Goal: Task Accomplishment & Management: Use online tool/utility

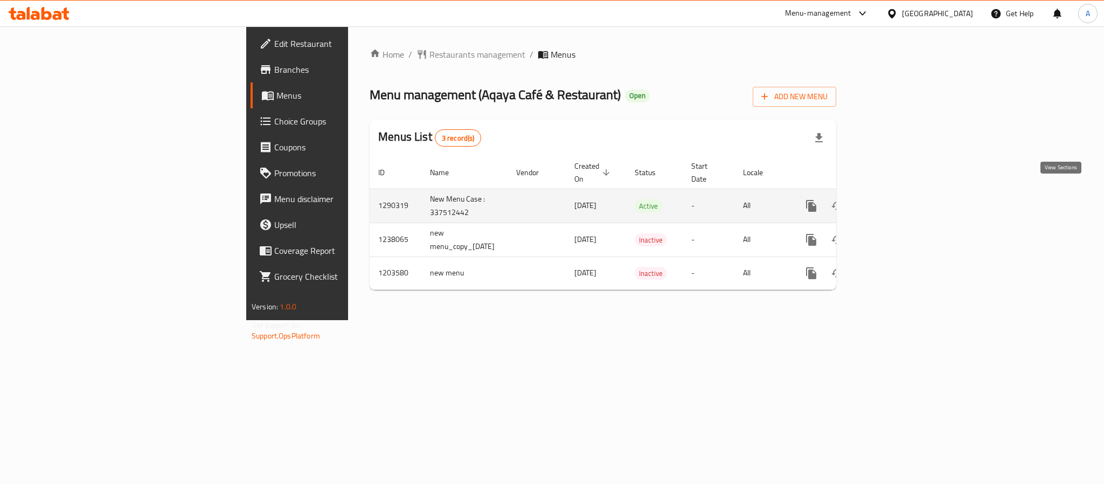
click at [895, 199] on icon "enhanced table" at bounding box center [888, 205] width 13 height 13
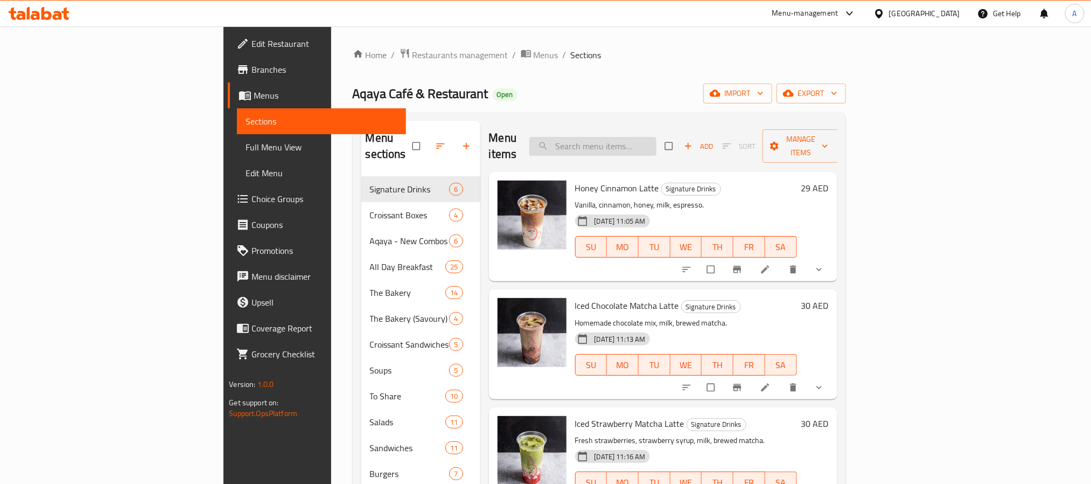
drag, startPoint x: 668, startPoint y: 133, endPoint x: 728, endPoint y: 141, distance: 60.4
click at [657, 137] on input "search" at bounding box center [592, 146] width 127 height 19
paste input "Cheesecake Brownie"
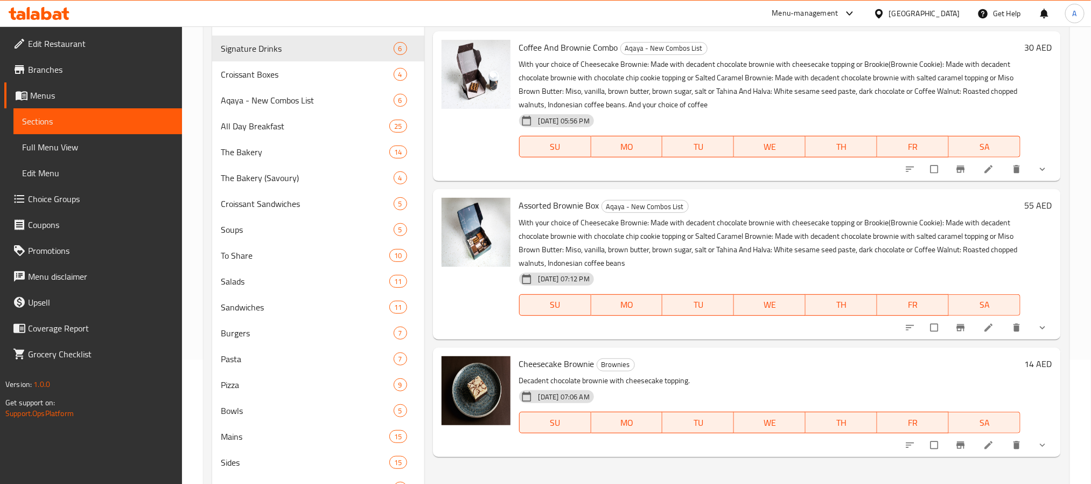
scroll to position [323, 0]
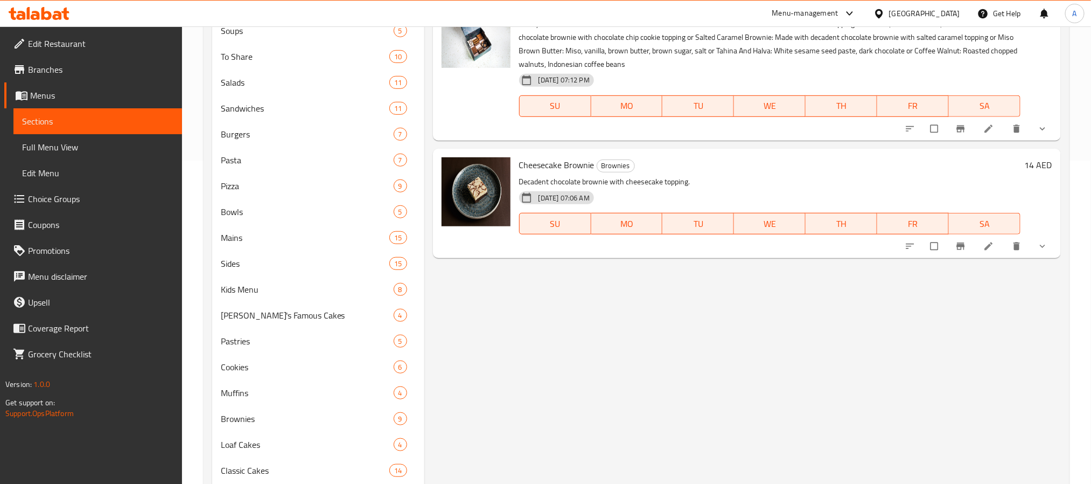
click at [621, 356] on div "Menu items Cheesecake Brownie Add Sort Manage items Coffee And Brownie Combo Aq…" at bounding box center [742, 219] width 637 height 845
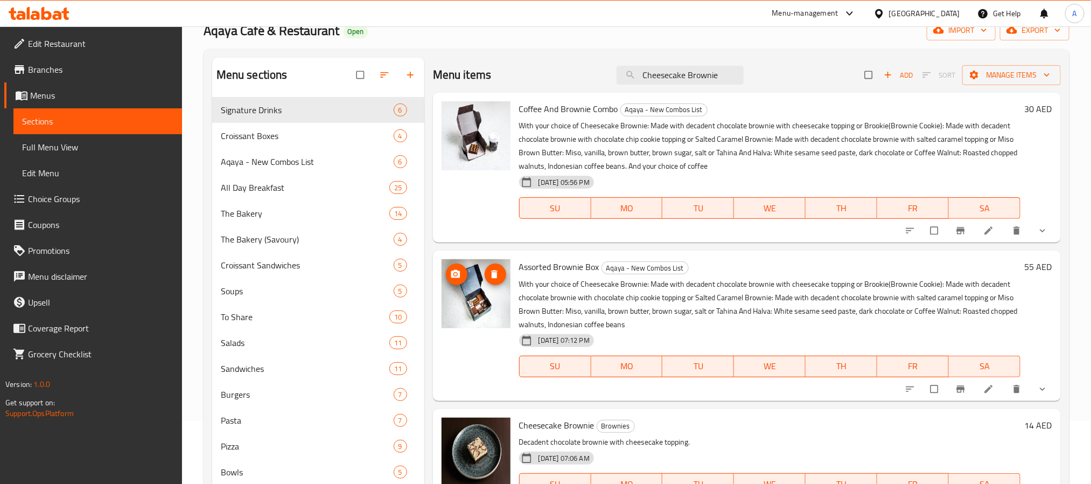
scroll to position [0, 0]
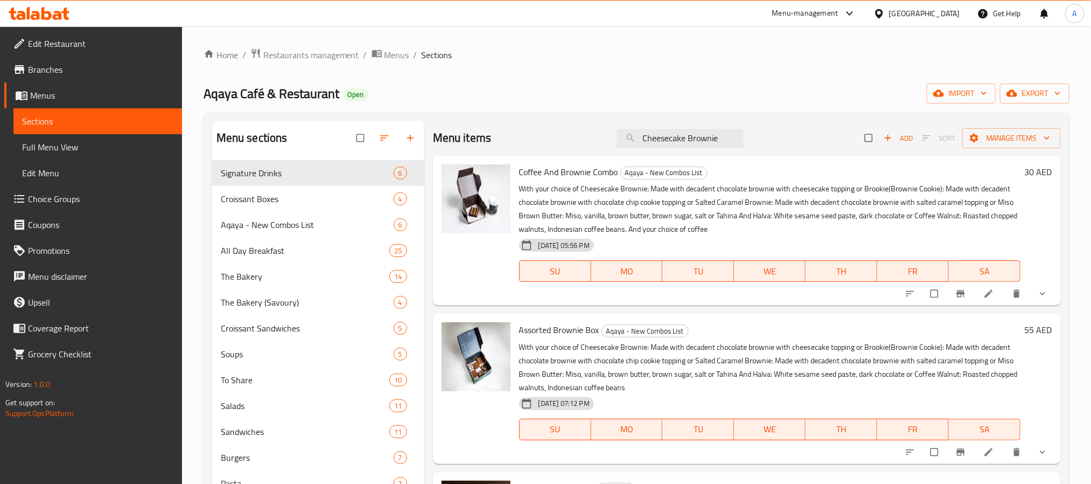
click at [684, 159] on div "Coffee And Brownie Combo Aqaya - New Combos List With your choice of Cheesecake…" at bounding box center [747, 231] width 628 height 150
click at [697, 138] on input "Cheesecake Brownie" at bounding box center [680, 138] width 127 height 19
paste input "Brook"
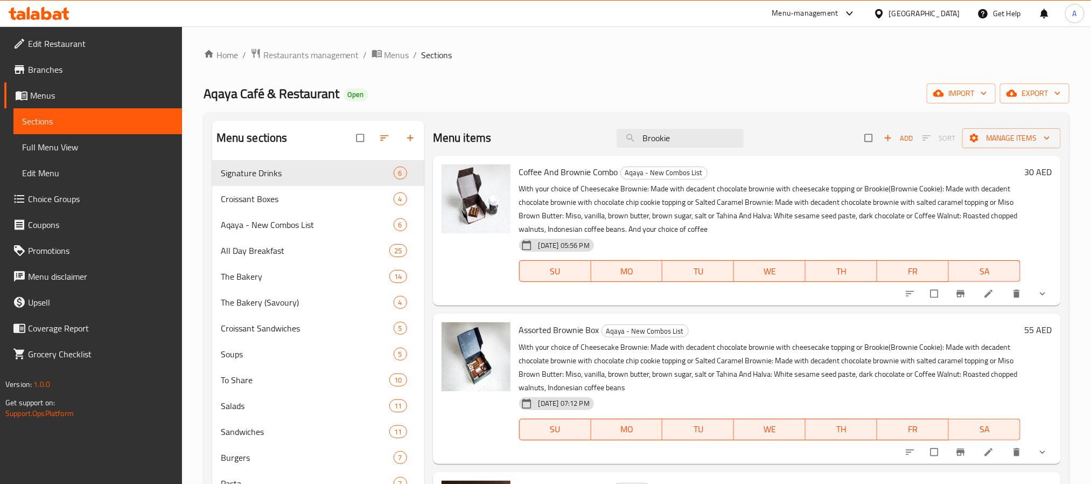
type input "Brookie"
click at [784, 90] on div "Aqaya Café & Restaurant Open import export" at bounding box center [637, 93] width 866 height 20
